Goal: Task Accomplishment & Management: Manage account settings

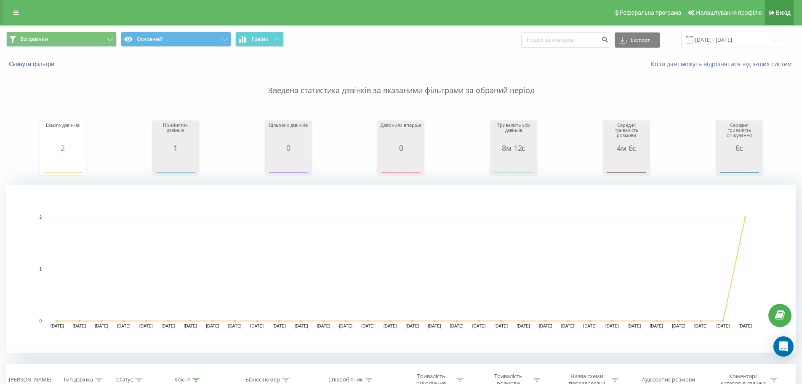
click at [778, 13] on span "Вихід" at bounding box center [783, 12] width 15 height 7
click at [772, 13] on icon at bounding box center [771, 13] width 5 height 6
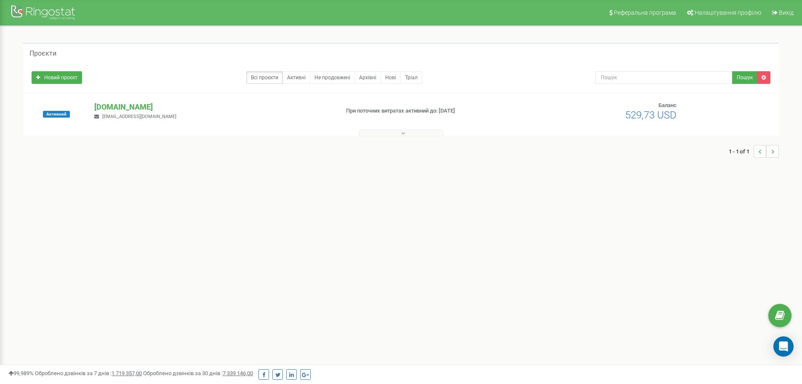
click at [778, 10] on link "Вихід" at bounding box center [782, 12] width 31 height 25
